Goal: Information Seeking & Learning: Check status

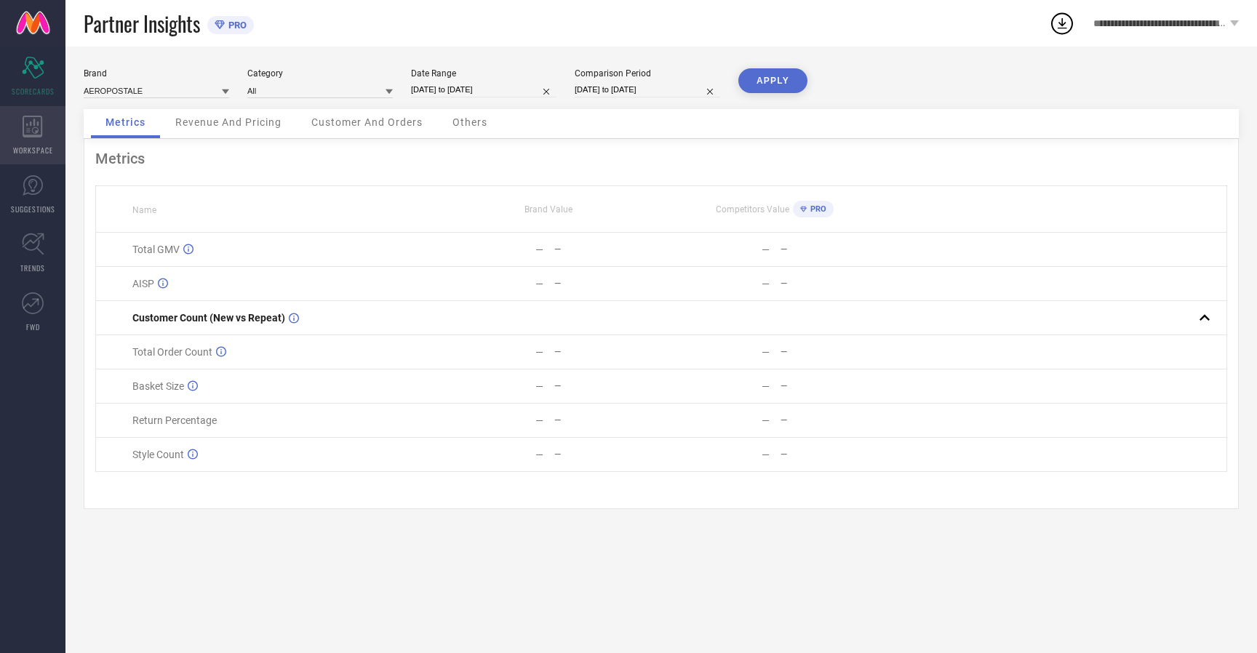
click at [33, 135] on icon at bounding box center [33, 127] width 20 height 22
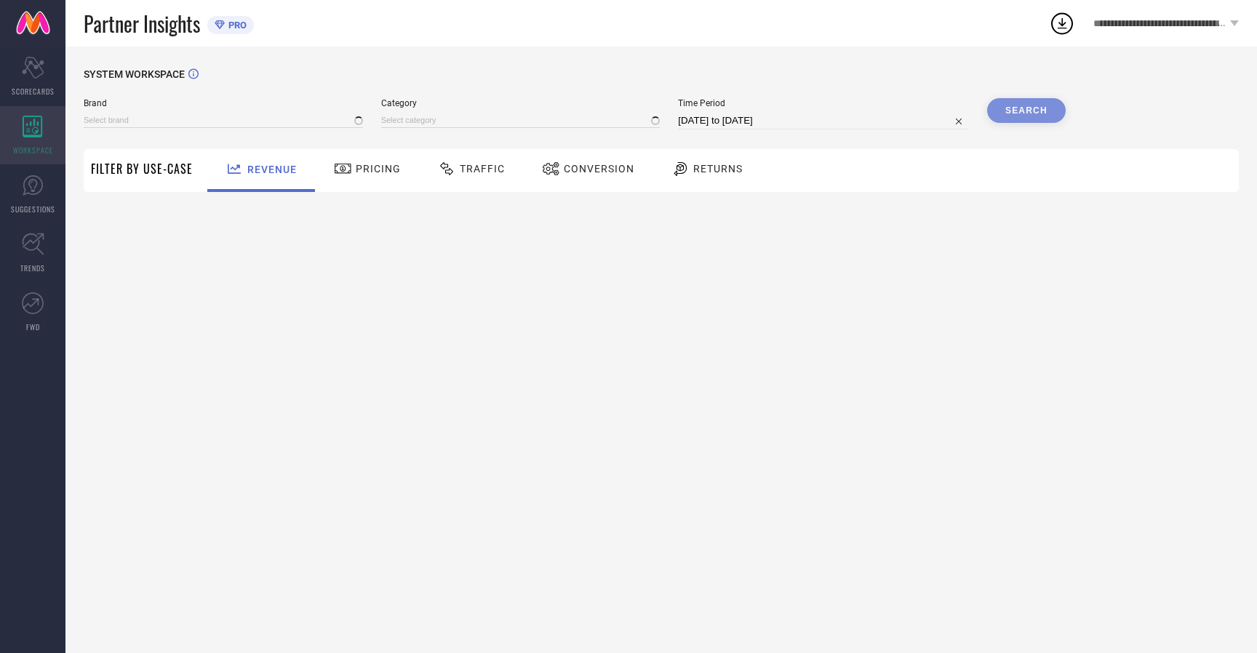
type input "AEROPOSTALE"
type input "All"
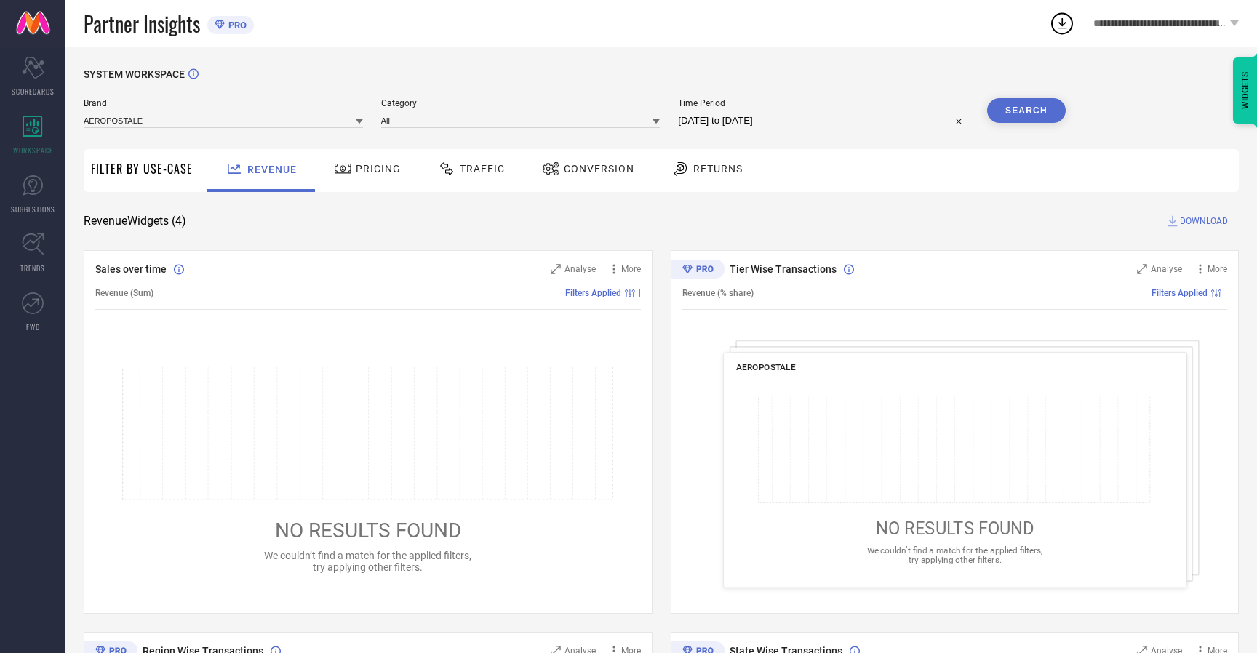
click at [595, 169] on span "Conversion" at bounding box center [599, 169] width 71 height 12
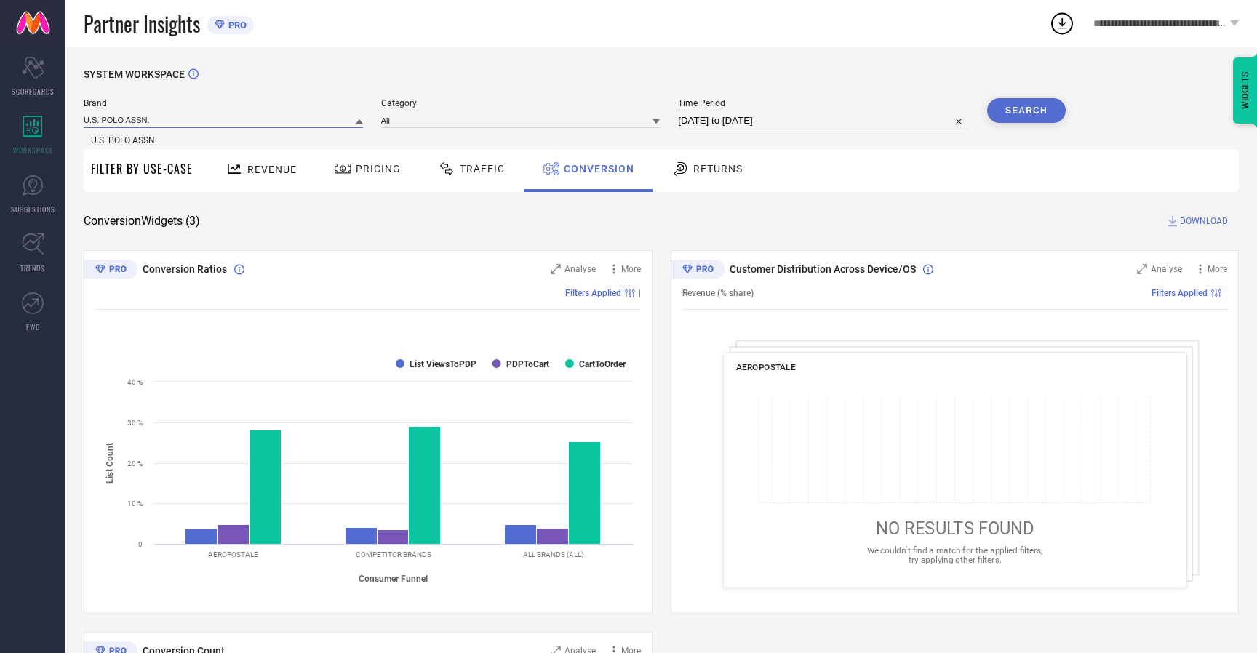
type input "U.S. POLO ASSN."
click at [124, 141] on span "U.S. POLO ASSN." at bounding box center [124, 140] width 66 height 10
type input "All"
click at [825, 121] on input "[DATE] to [DATE]" at bounding box center [823, 120] width 291 height 17
type input "[DATE] to [DATE]"
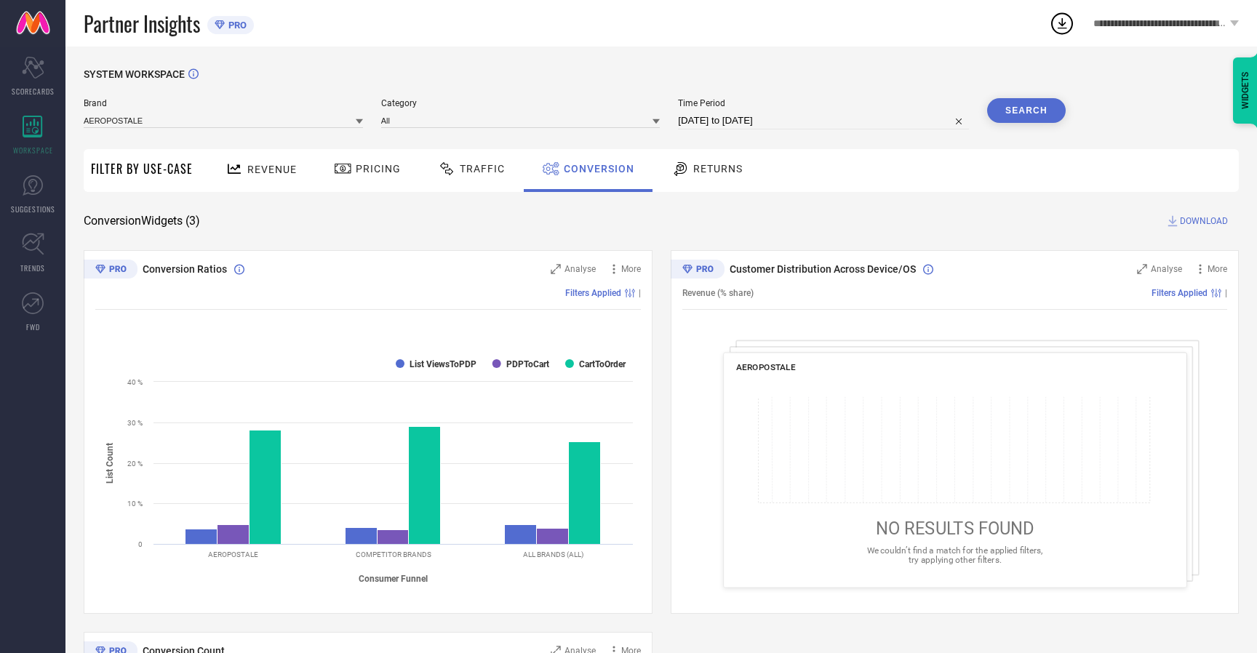
click at [1026, 111] on button "Search" at bounding box center [1026, 110] width 79 height 25
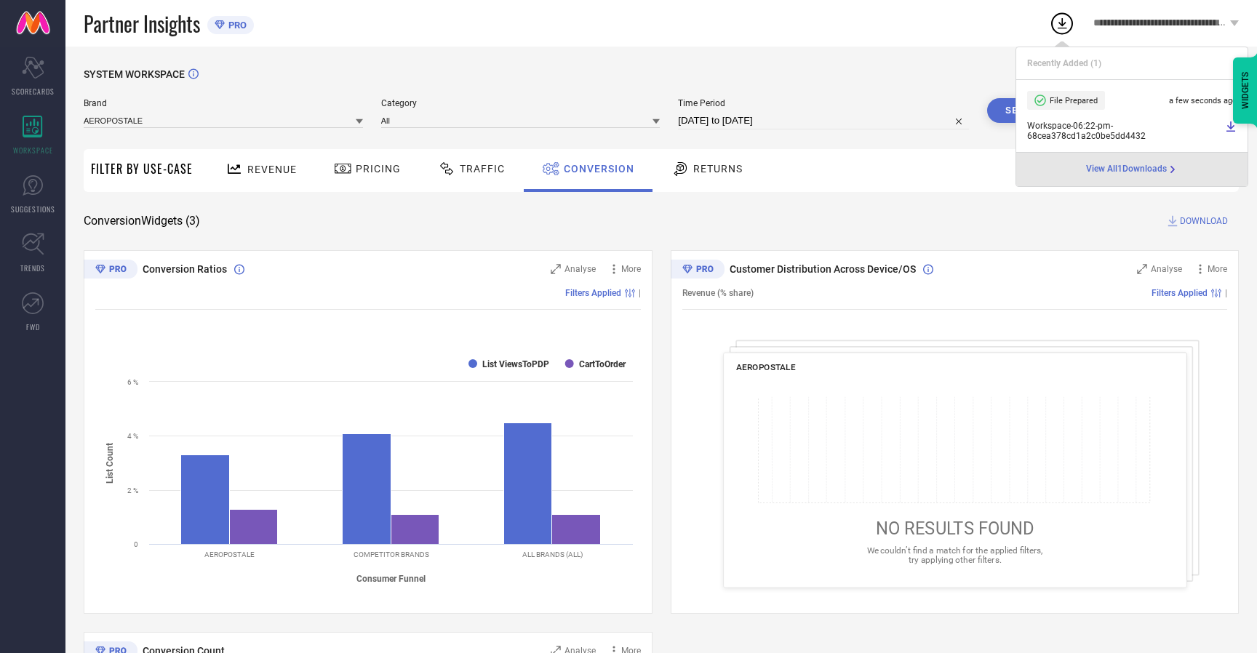
click at [595, 169] on span "Conversion" at bounding box center [599, 169] width 71 height 12
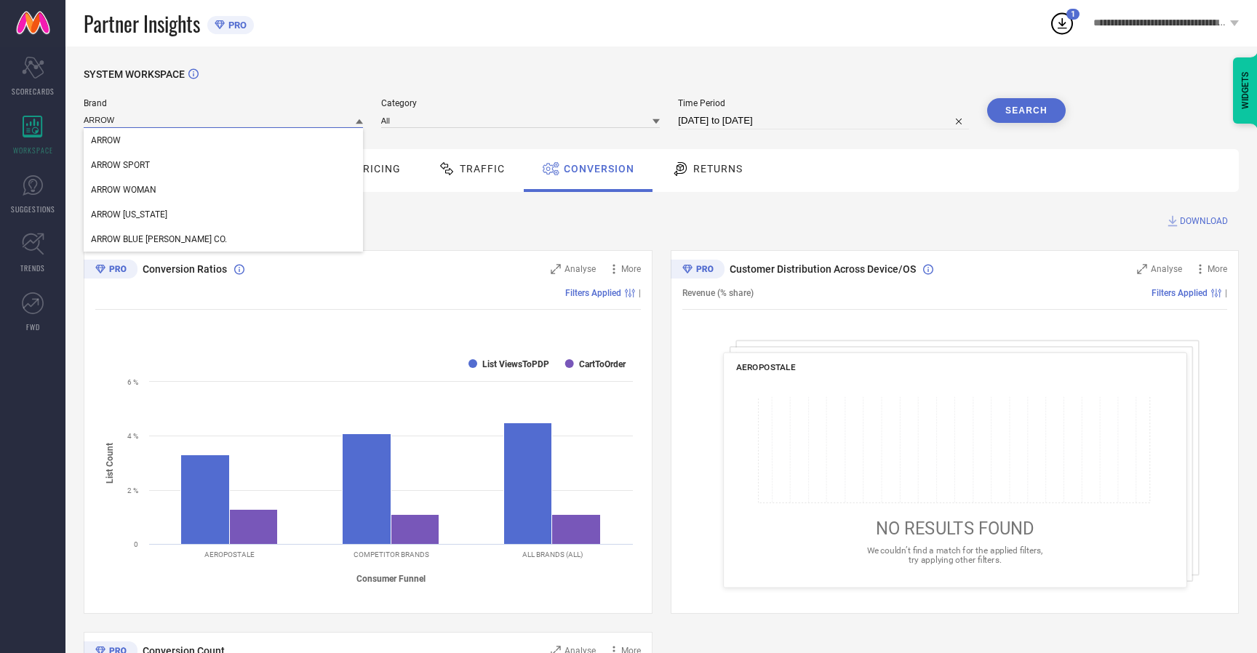
type input "ARROW"
click at [106, 141] on span "ARROW" at bounding box center [106, 140] width 30 height 10
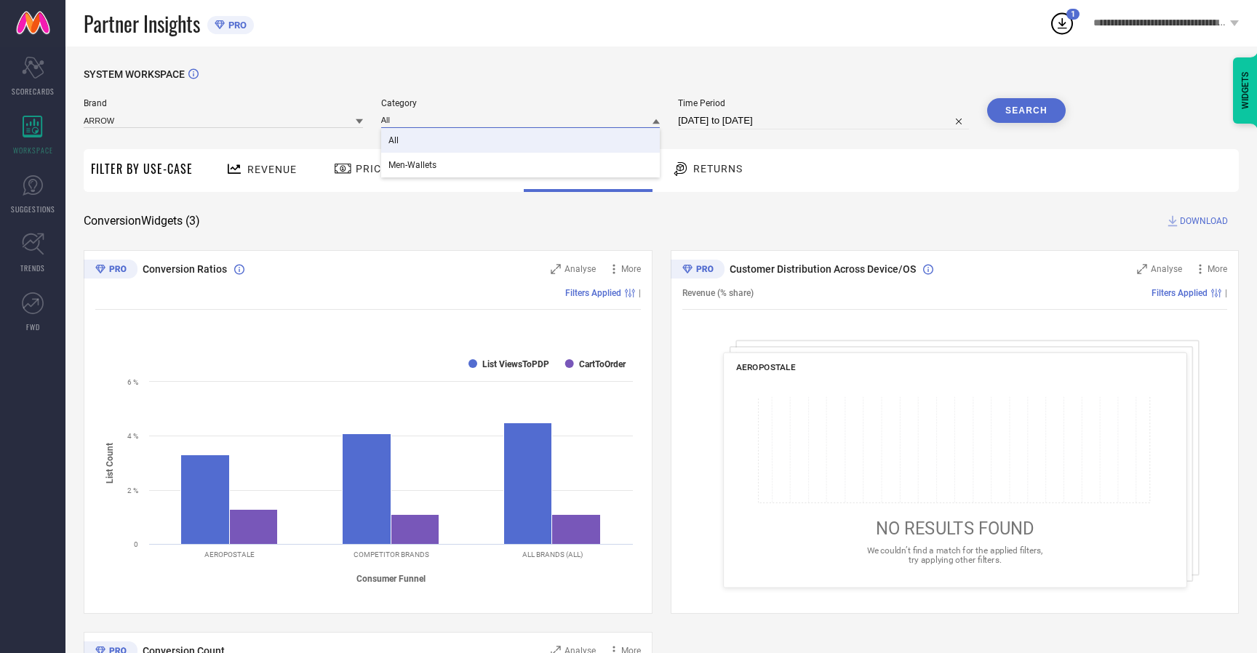
type input "All"
click at [394, 141] on span "All" at bounding box center [394, 140] width 10 height 10
click at [731, 36] on div "Partner Insights PRO" at bounding box center [567, 23] width 966 height 47
click at [1026, 111] on button "Search" at bounding box center [1026, 110] width 79 height 25
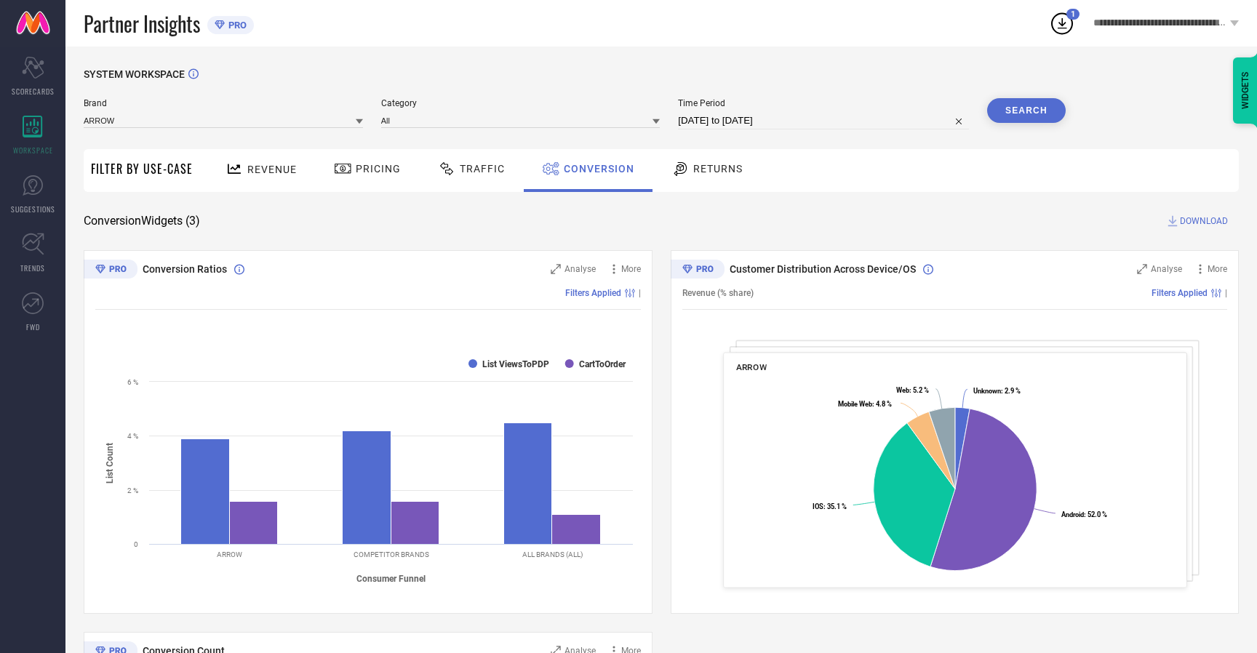
click at [1204, 221] on span "DOWNLOAD" at bounding box center [1204, 221] width 48 height 15
